Goal: Task Accomplishment & Management: Manage account settings

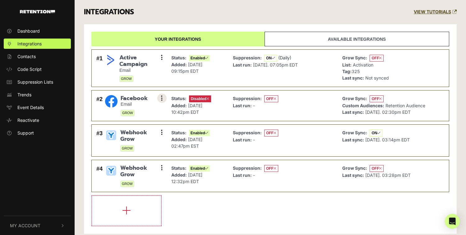
click at [160, 96] on button at bounding box center [161, 97] width 9 height 9
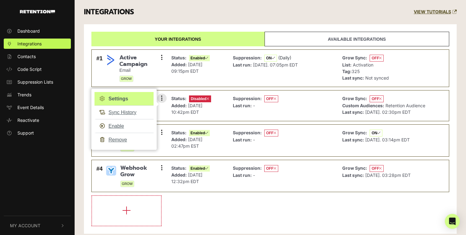
click at [122, 99] on link "Settings" at bounding box center [123, 99] width 59 height 14
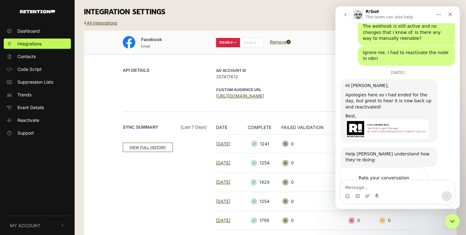
scroll to position [552, 0]
click at [450, 14] on icon "Close" at bounding box center [449, 14] width 5 height 5
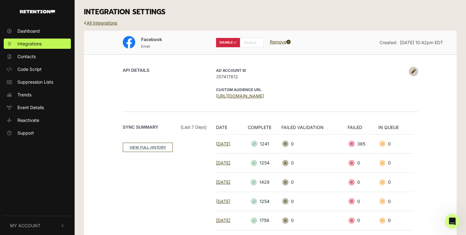
click at [413, 71] on icon at bounding box center [413, 71] width 4 height 4
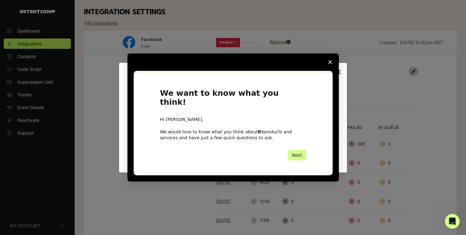
scroll to position [0, 0]
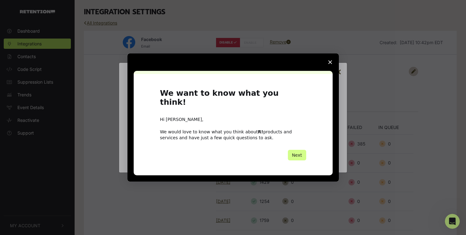
click at [330, 64] on span "Close survey" at bounding box center [329, 61] width 17 height 17
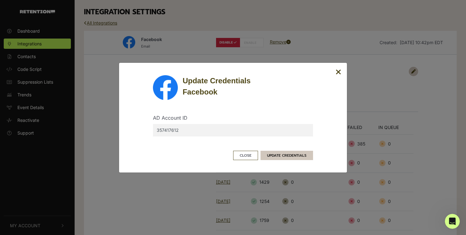
click at [284, 156] on button "UPDATE CREDENTIALS" at bounding box center [286, 155] width 52 height 9
click at [251, 153] on button "Close" at bounding box center [245, 155] width 25 height 9
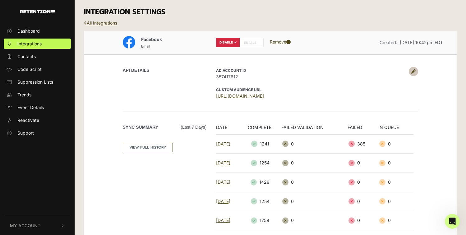
click at [248, 44] on label "ENABLE" at bounding box center [251, 42] width 24 height 9
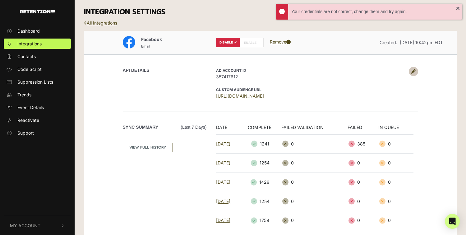
click at [253, 38] on label "ENABLE" at bounding box center [251, 42] width 24 height 9
radio input "false"
radio input "true"
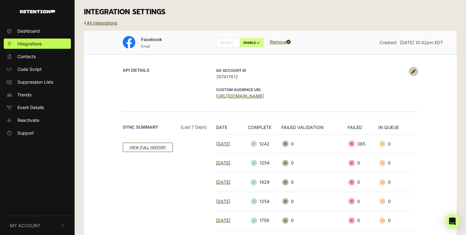
click at [264, 95] on link "[URL][DOMAIN_NAME]" at bounding box center [240, 95] width 48 height 5
